Goal: Find specific page/section: Find specific page/section

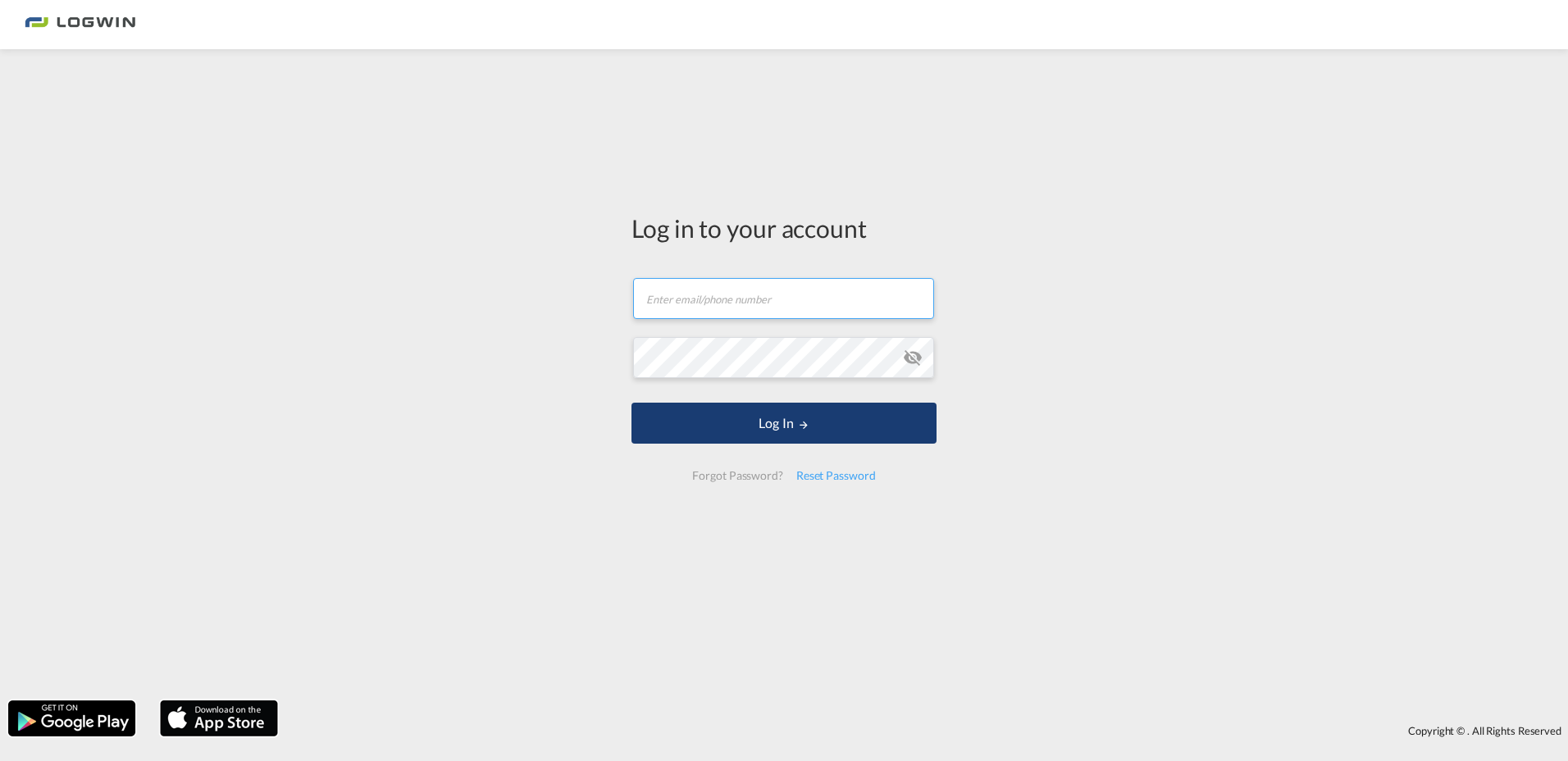
type input "toby.jacobs@logwin-logistics.com"
click at [801, 419] on md-icon "LOGIN" at bounding box center [804, 425] width 12 height 12
